Goal: Task Accomplishment & Management: Manage account settings

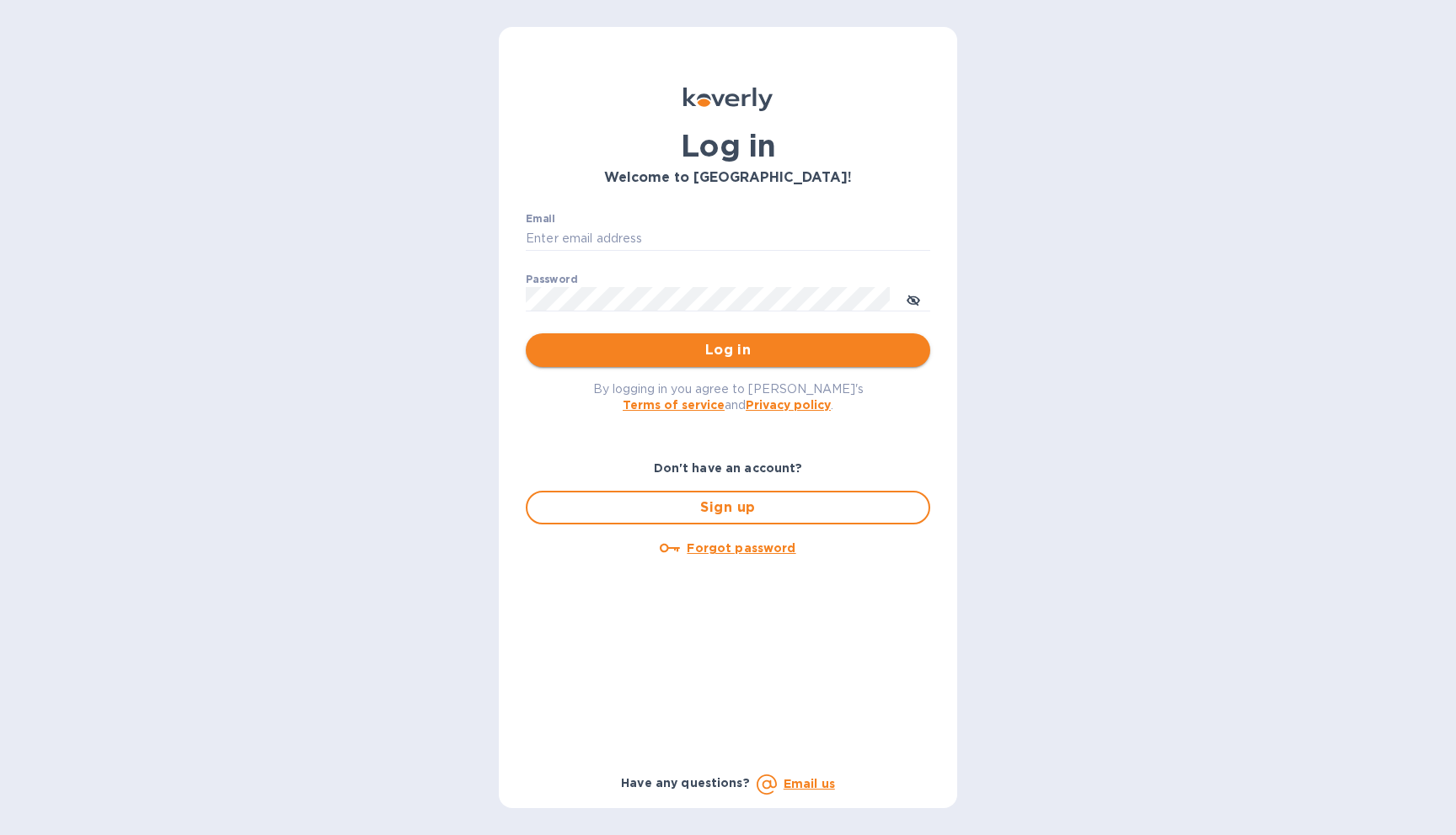
type input "[EMAIL_ADDRESS][DOMAIN_NAME]"
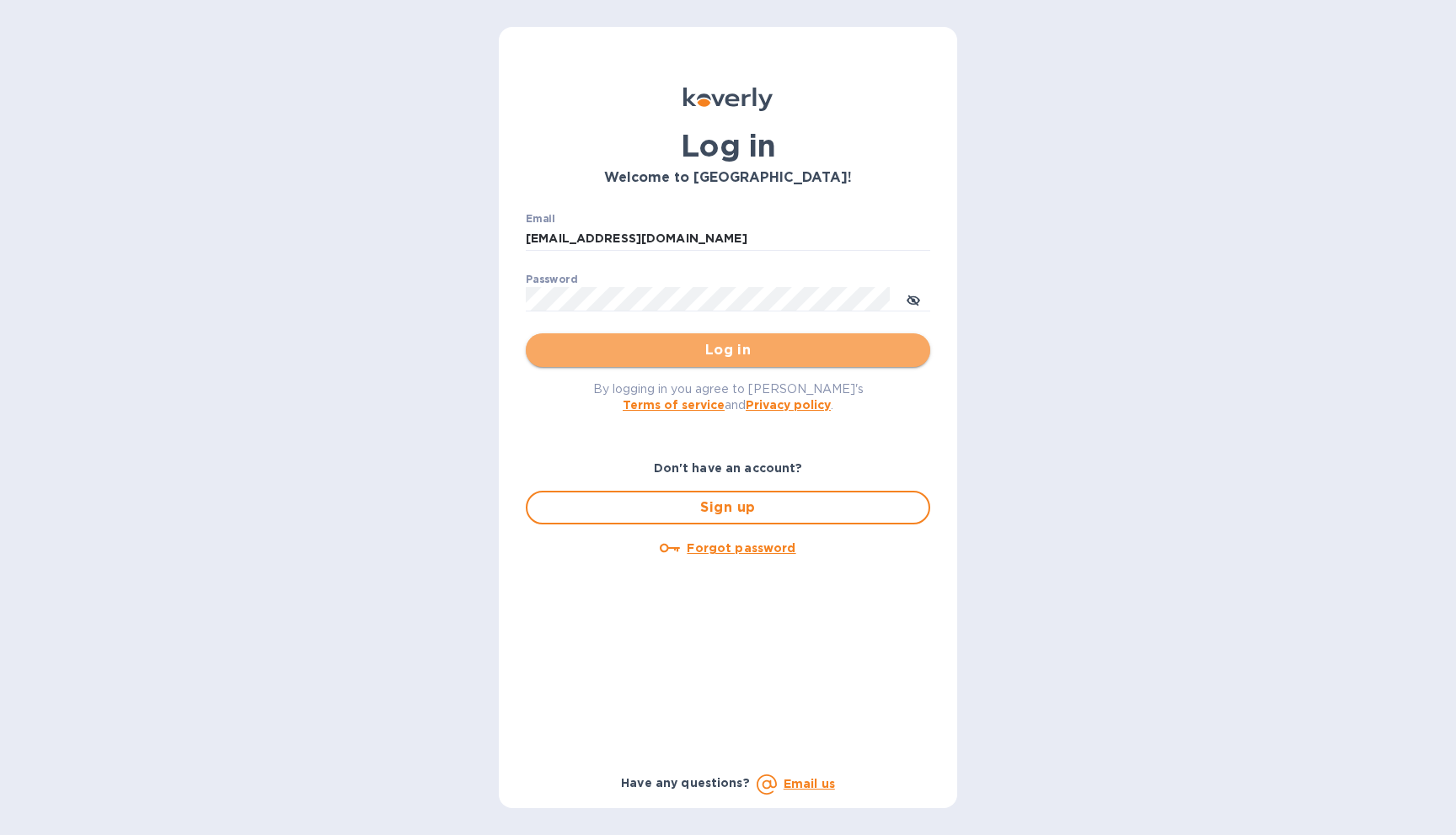
click at [737, 350] on span "Log in" at bounding box center [728, 351] width 378 height 20
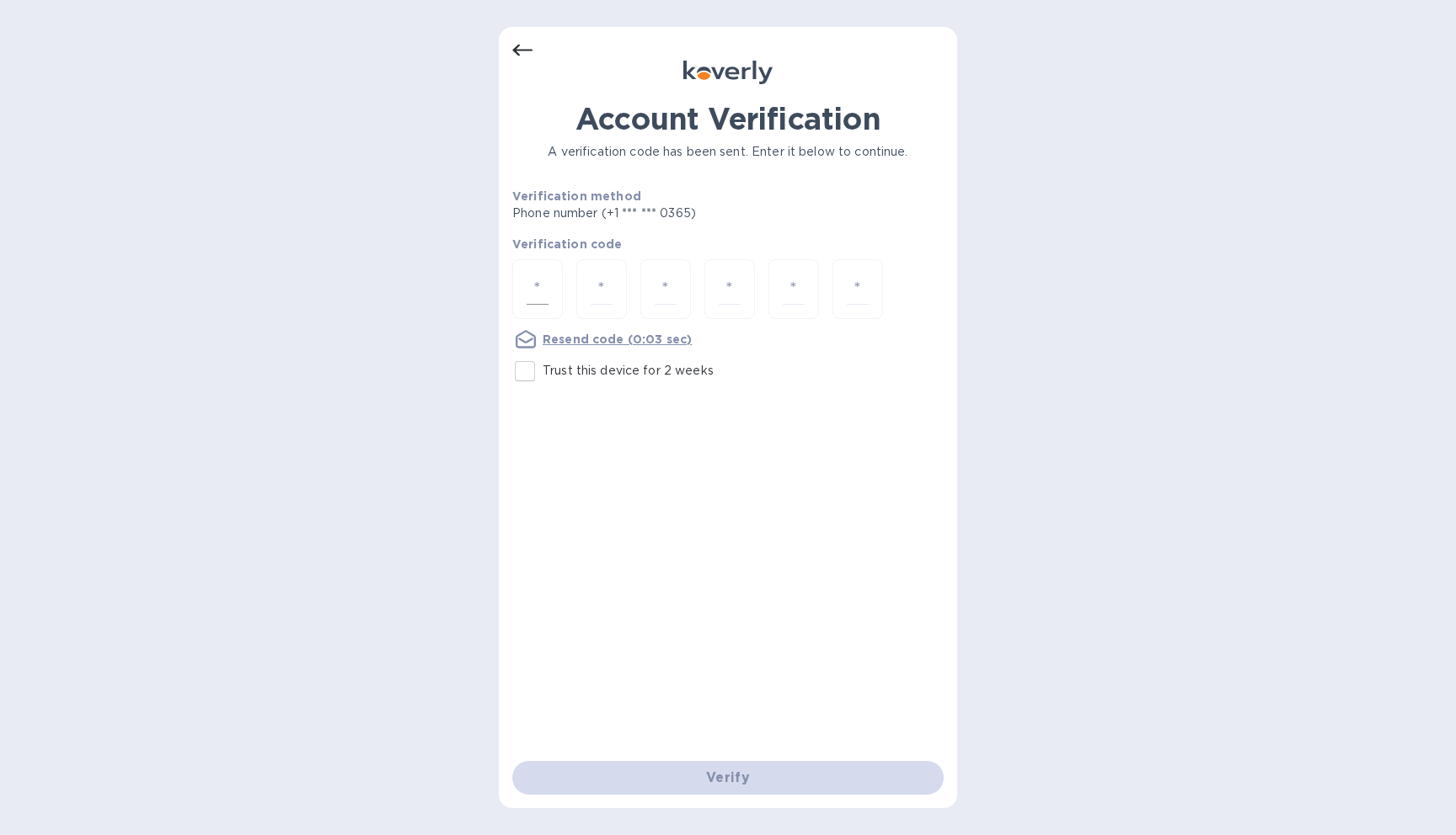
click at [519, 288] on div at bounding box center [538, 289] width 50 height 60
click at [528, 366] on input "Trust this device for 2 weeks" at bounding box center [525, 371] width 35 height 35
checkbox input "true"
click at [547, 289] on input "number" at bounding box center [538, 289] width 22 height 32
type input "2"
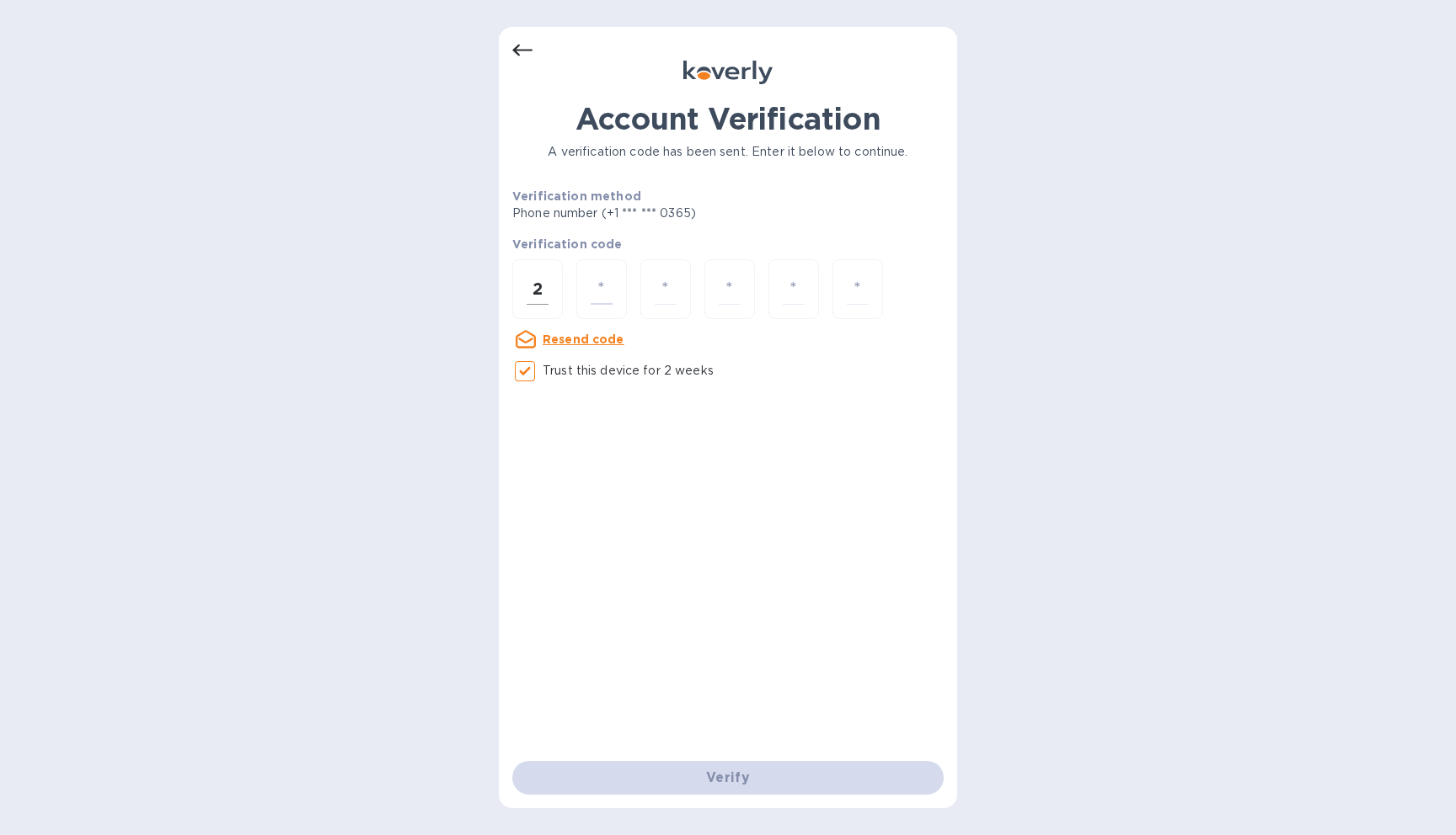
type input "0"
type input "3"
type input "0"
type input "8"
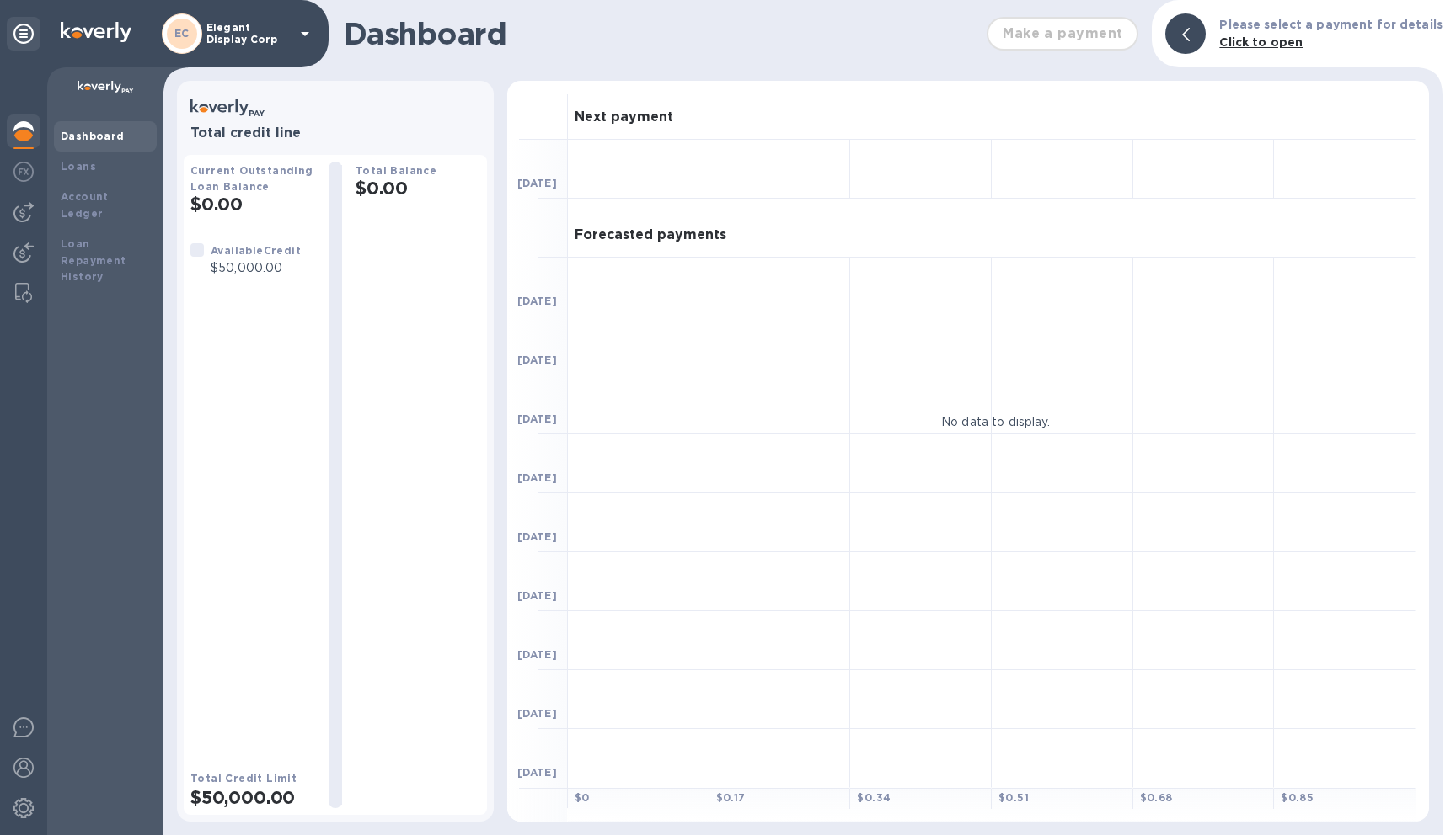
click at [101, 135] on b "Dashboard" at bounding box center [92, 136] width 64 height 13
